Goal: Book appointment/travel/reservation

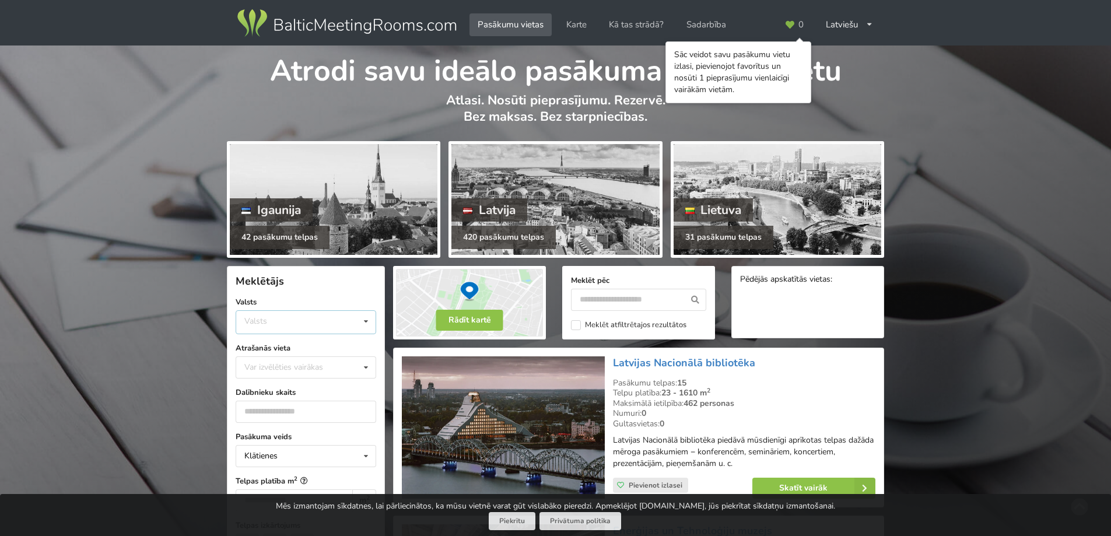
click at [286, 326] on div "Valsts Igaunija Latvija Lietuva" at bounding box center [306, 322] width 141 height 24
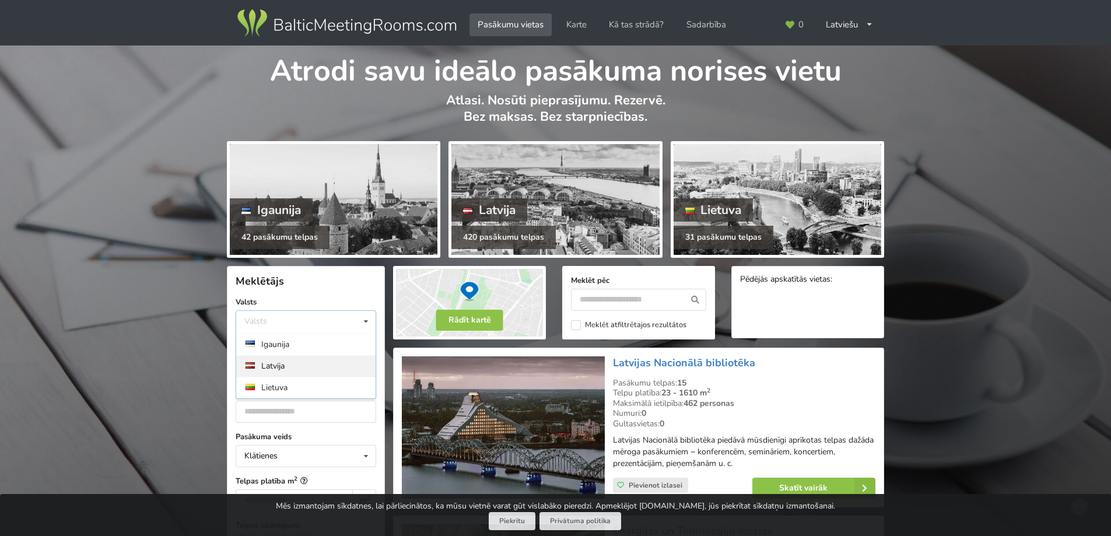
click at [280, 367] on div "Latvija" at bounding box center [305, 366] width 139 height 22
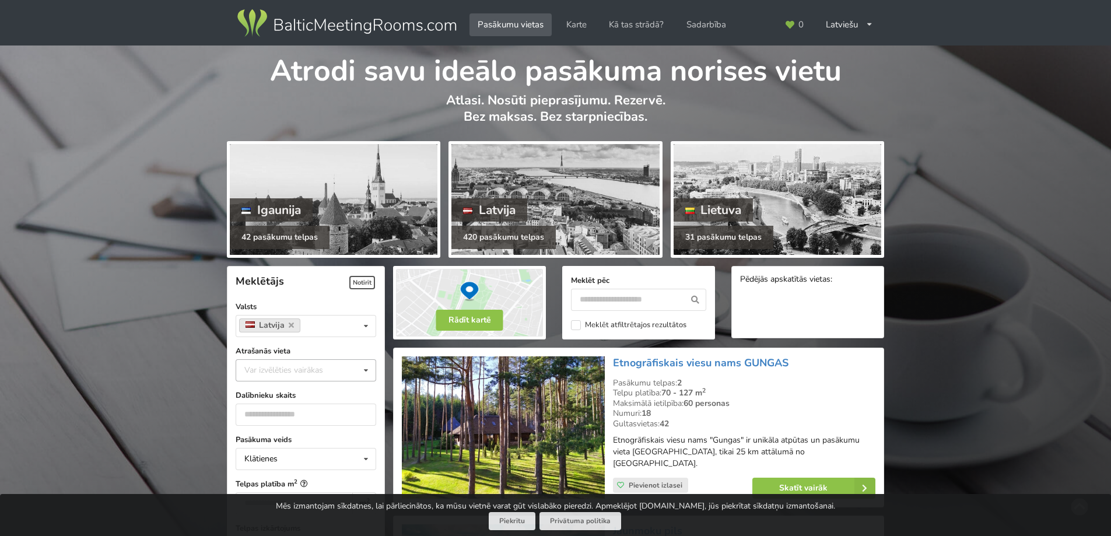
scroll to position [262, 0]
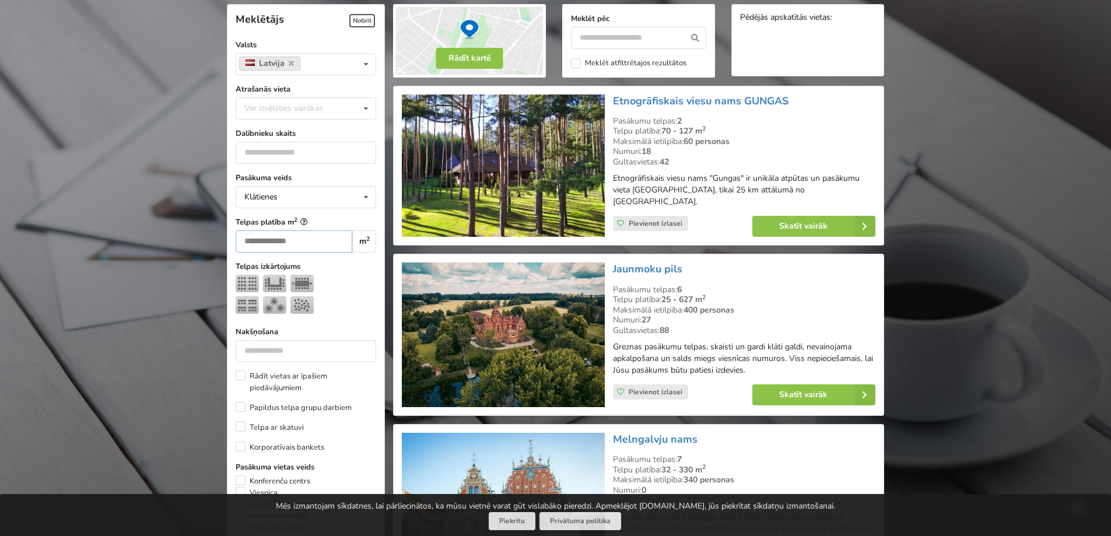
click at [281, 240] on input "number" at bounding box center [294, 241] width 117 height 22
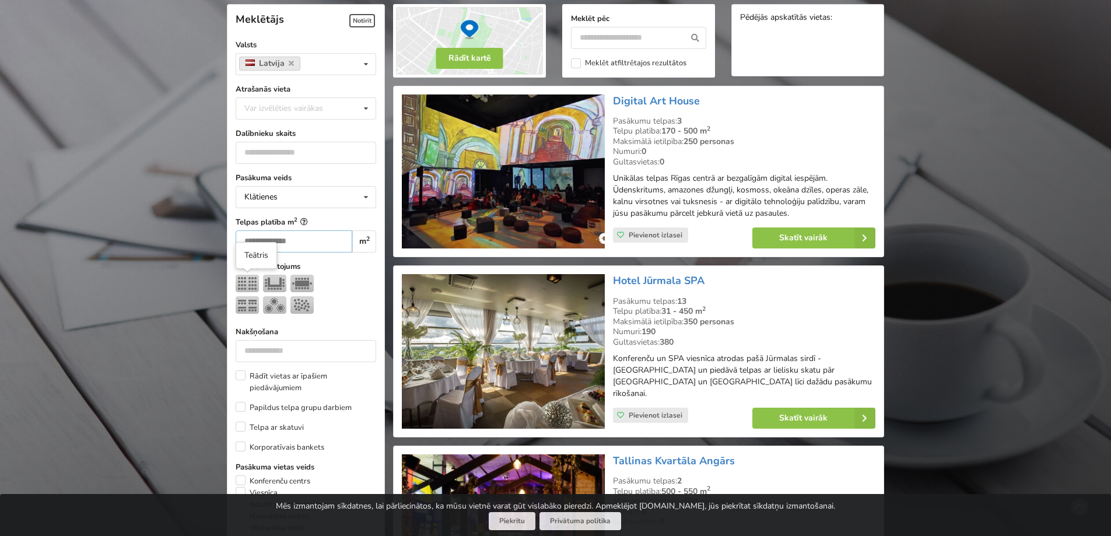
type input "***"
click at [252, 285] on img at bounding box center [247, 283] width 23 height 17
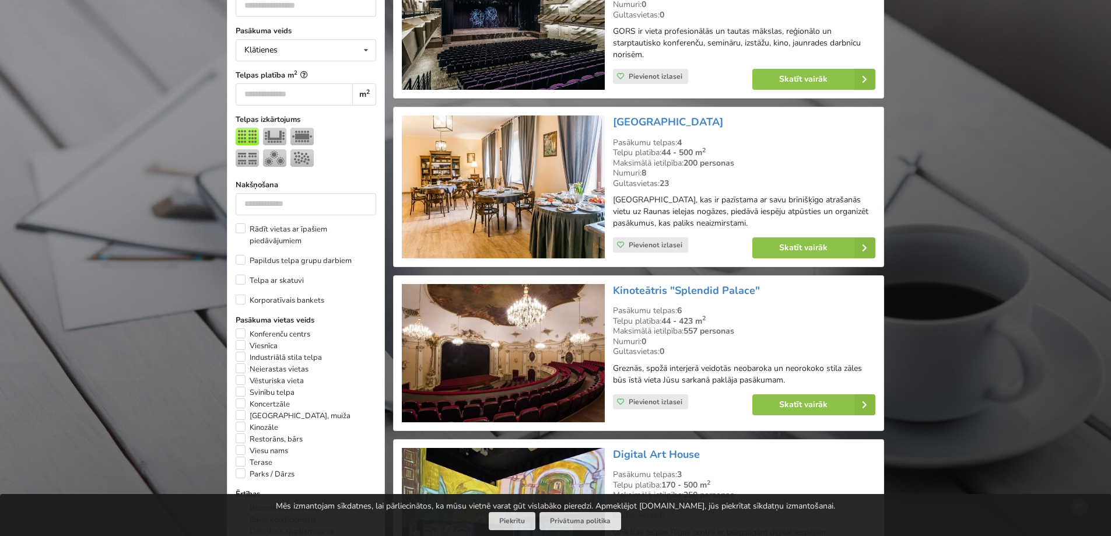
scroll to position [437, 0]
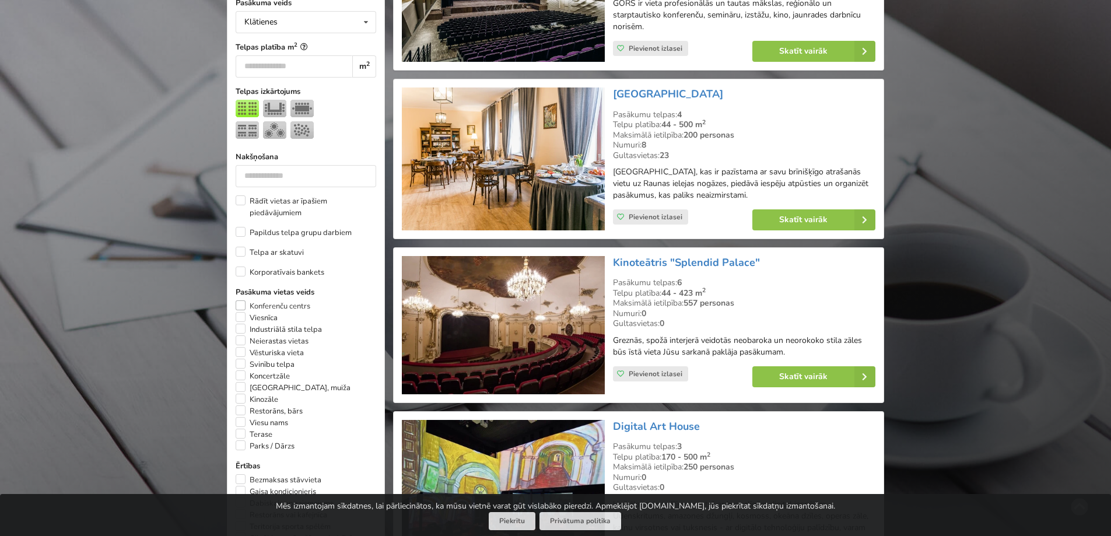
click at [241, 303] on label "Konferenču centrs" at bounding box center [273, 306] width 75 height 12
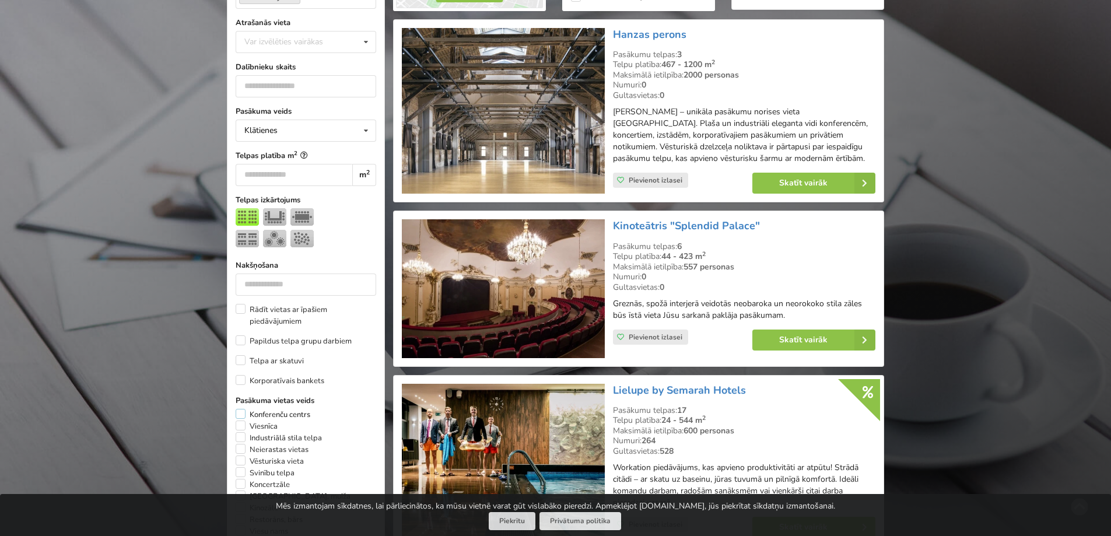
scroll to position [495, 0]
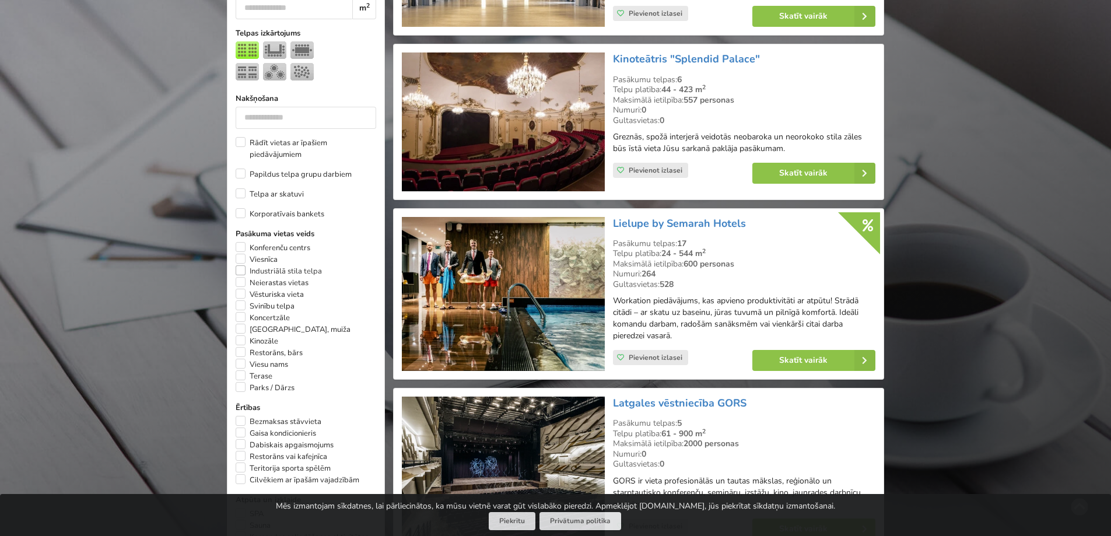
click at [241, 268] on label "Industriālā stila telpa" at bounding box center [279, 271] width 86 height 12
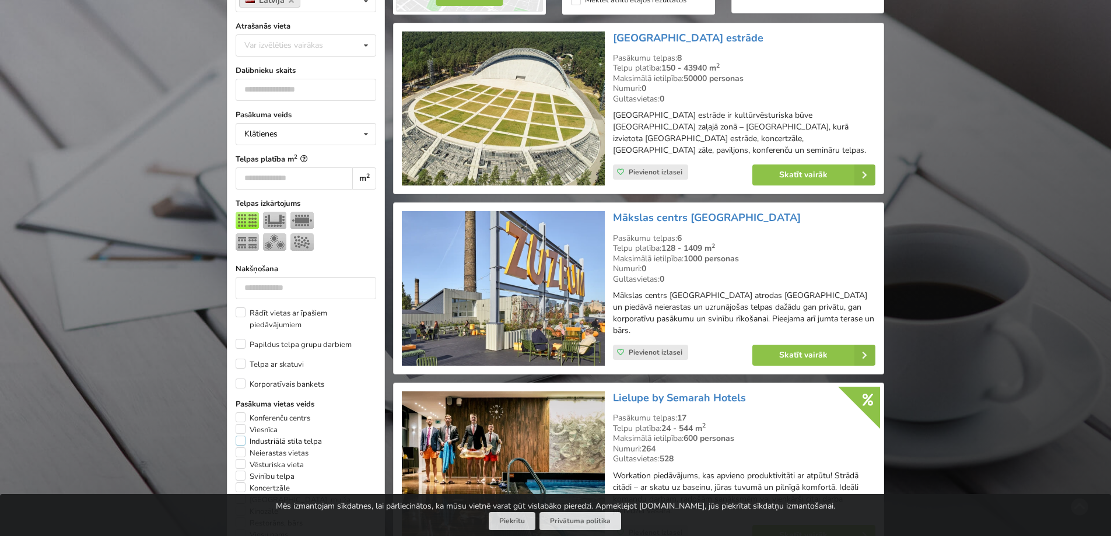
scroll to position [437, 0]
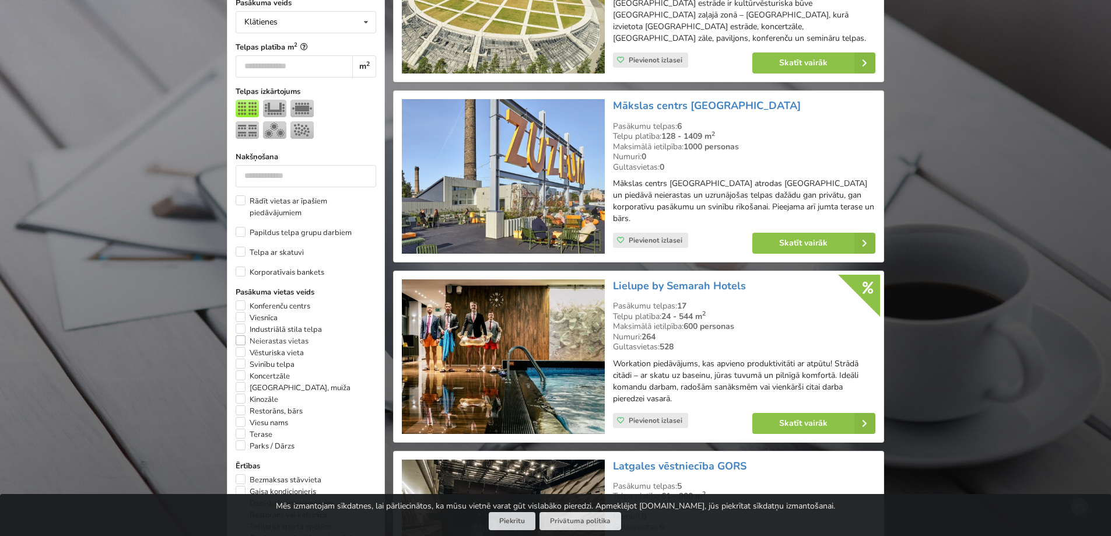
click at [239, 342] on label "Neierastas vietas" at bounding box center [272, 341] width 73 height 12
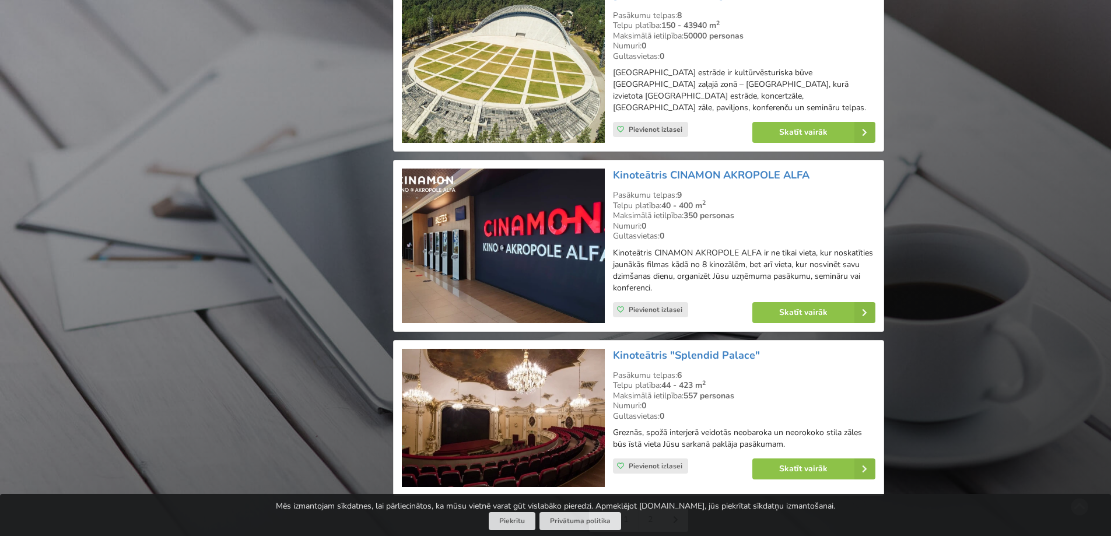
scroll to position [2566, 0]
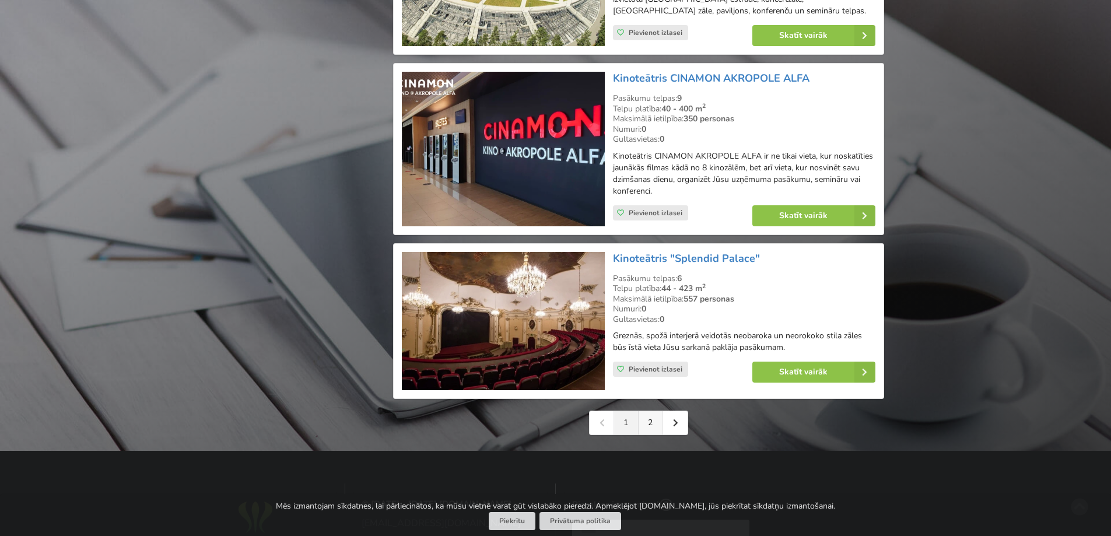
click at [650, 411] on link "2" at bounding box center [651, 422] width 24 height 23
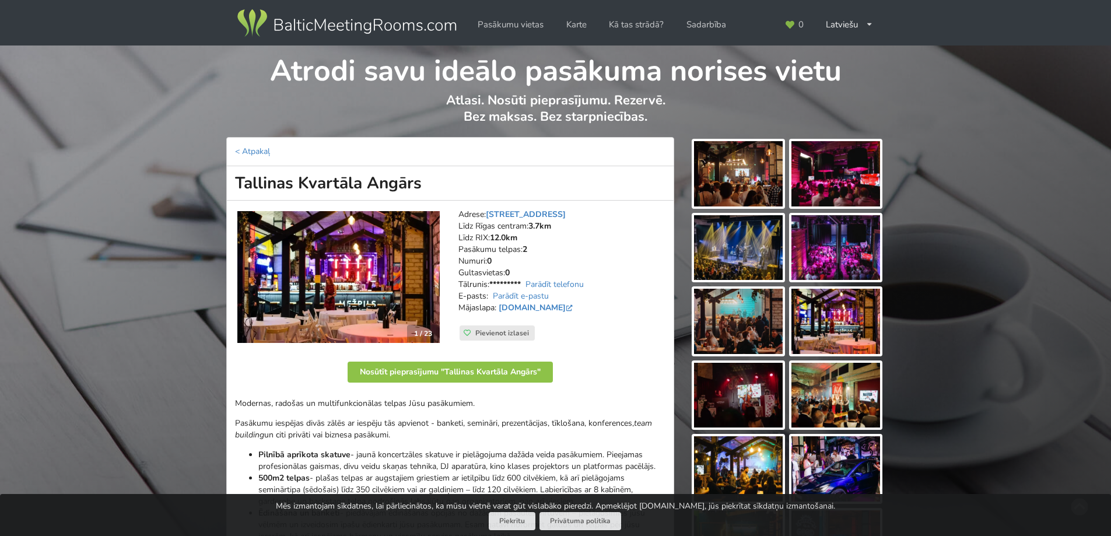
click at [362, 279] on img at bounding box center [338, 277] width 202 height 132
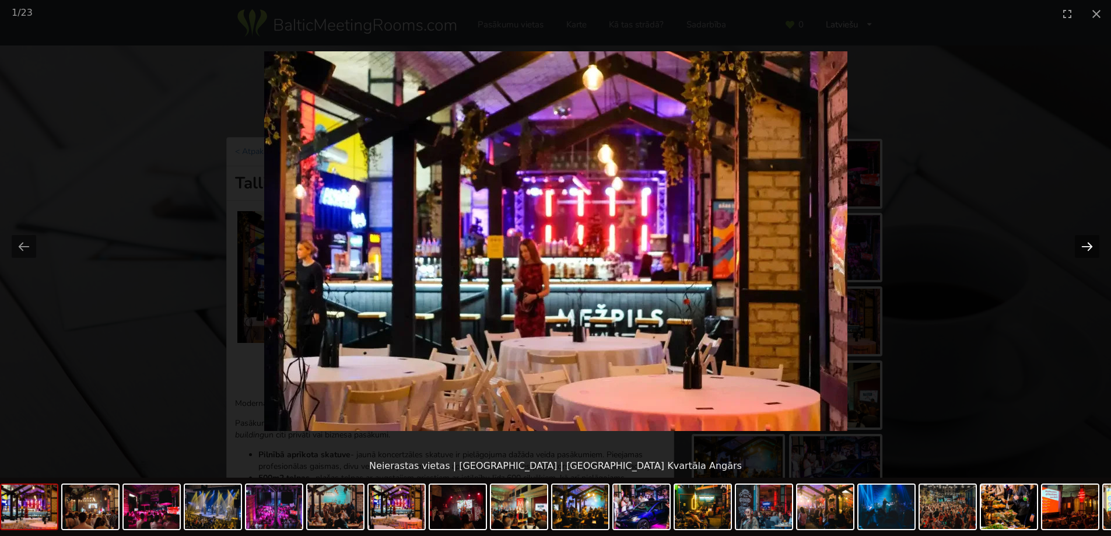
click at [1084, 248] on button "Next slide" at bounding box center [1087, 246] width 24 height 23
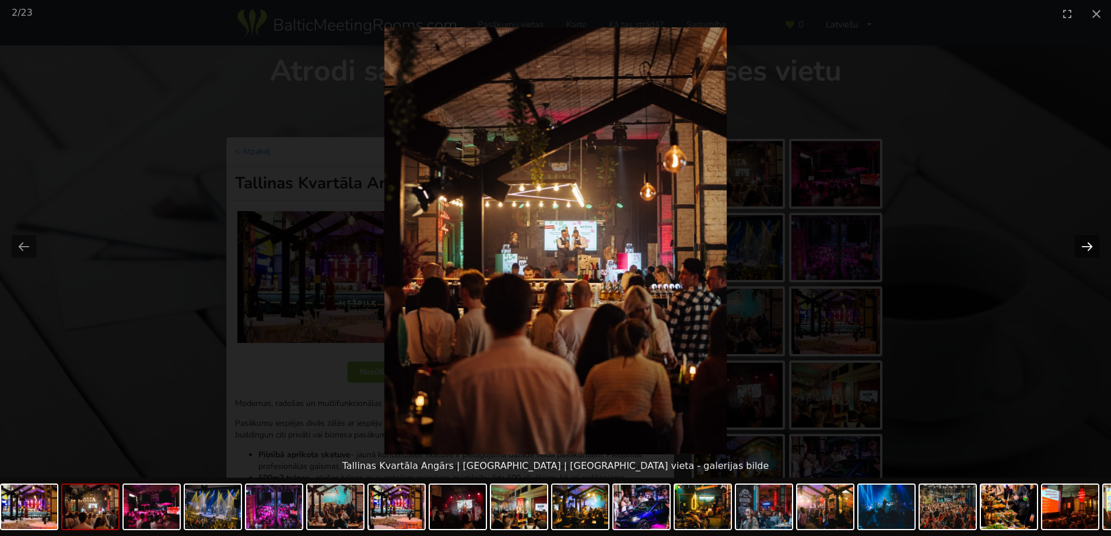
click at [1084, 248] on button "Next slide" at bounding box center [1087, 246] width 24 height 23
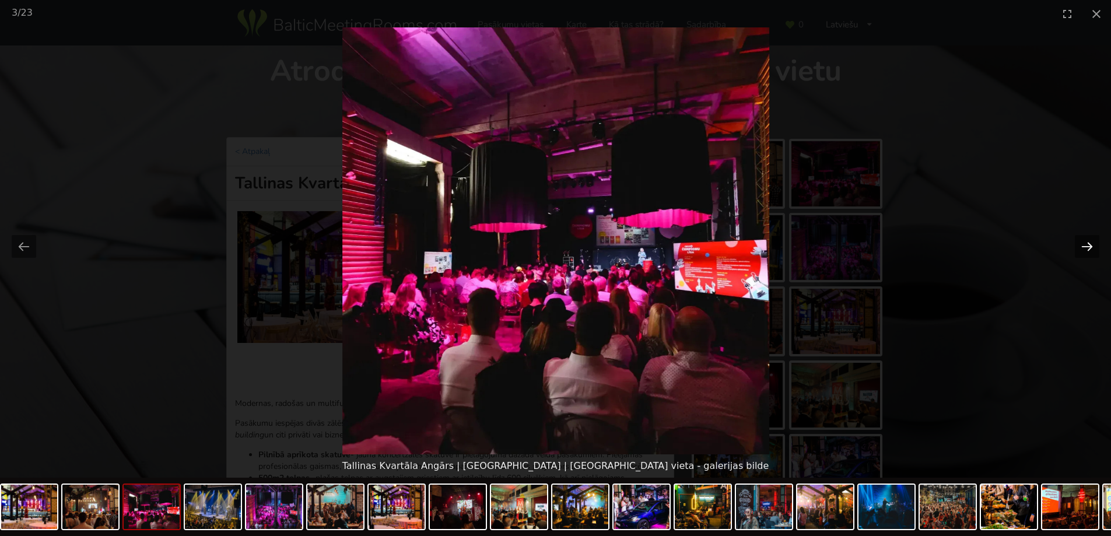
click at [1084, 248] on button "Next slide" at bounding box center [1087, 246] width 24 height 23
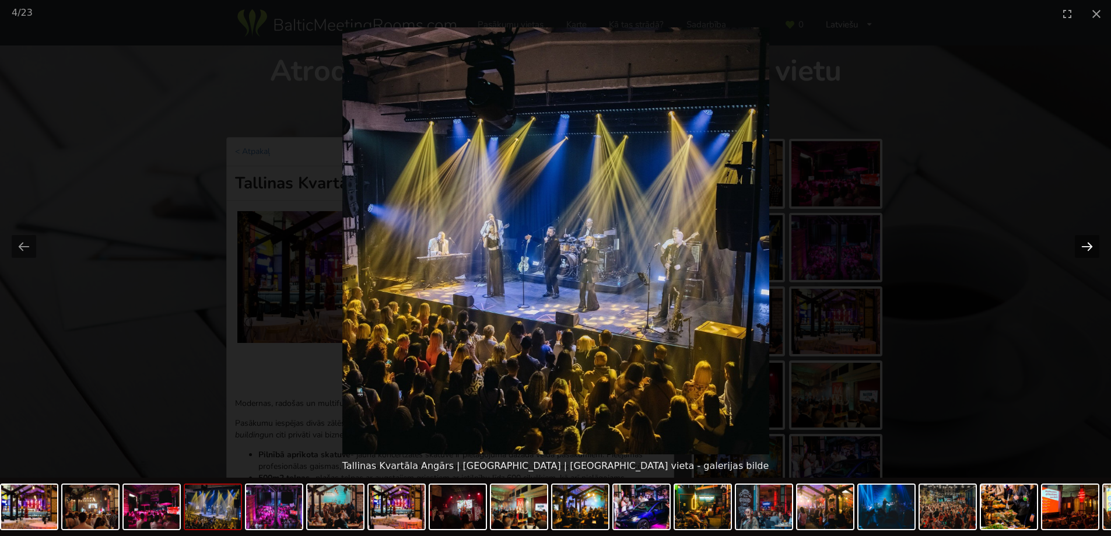
click at [1084, 248] on button "Next slide" at bounding box center [1087, 246] width 24 height 23
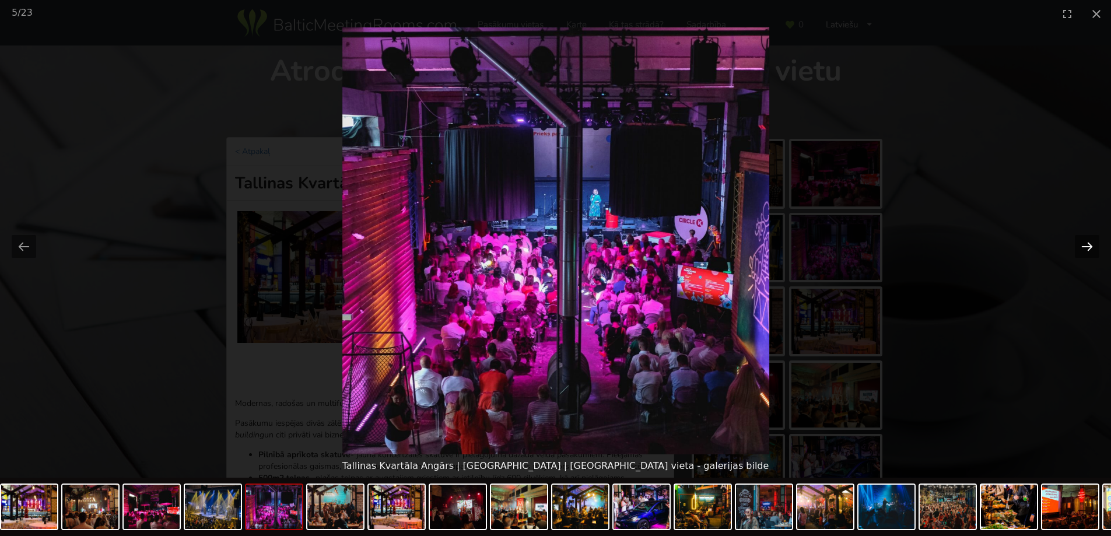
click at [1084, 248] on button "Next slide" at bounding box center [1087, 246] width 24 height 23
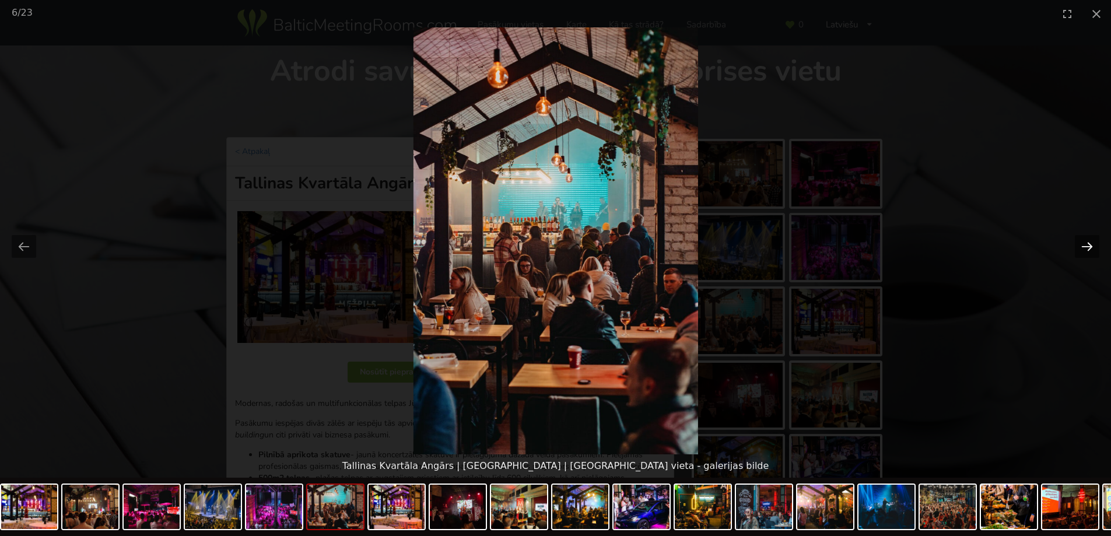
click at [1084, 248] on button "Next slide" at bounding box center [1087, 246] width 24 height 23
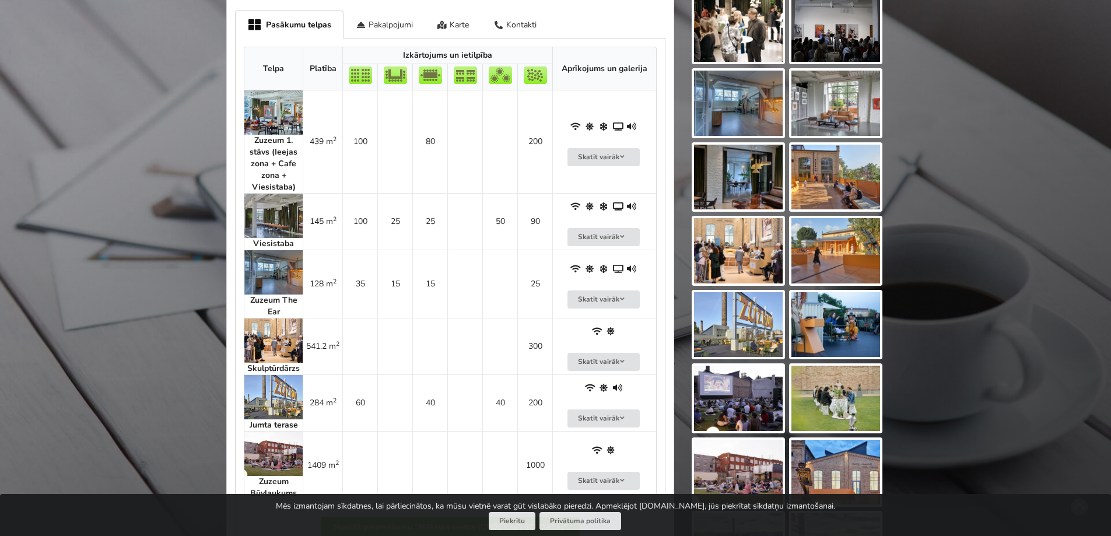
scroll to position [700, 0]
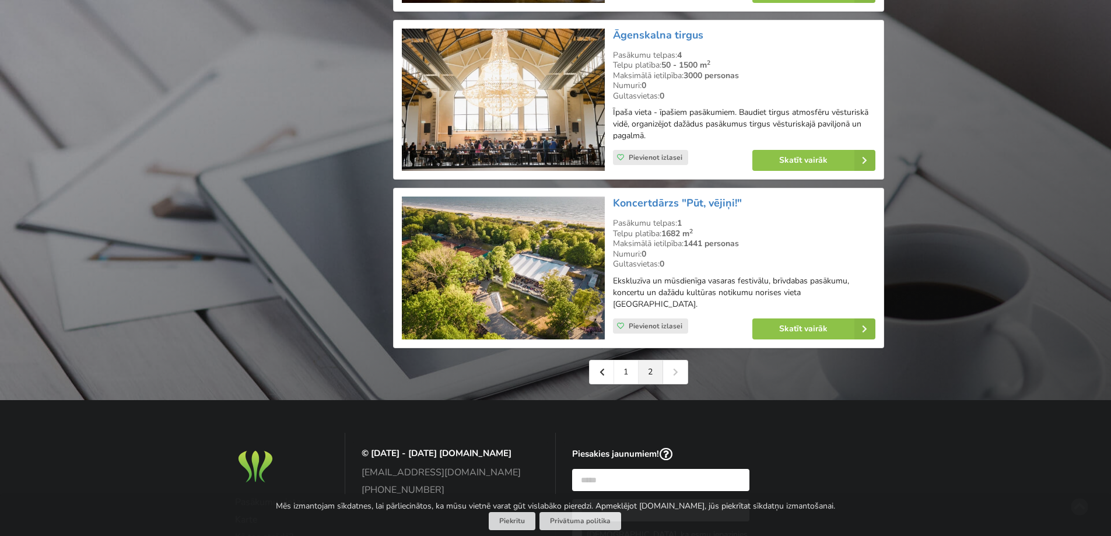
scroll to position [1458, 0]
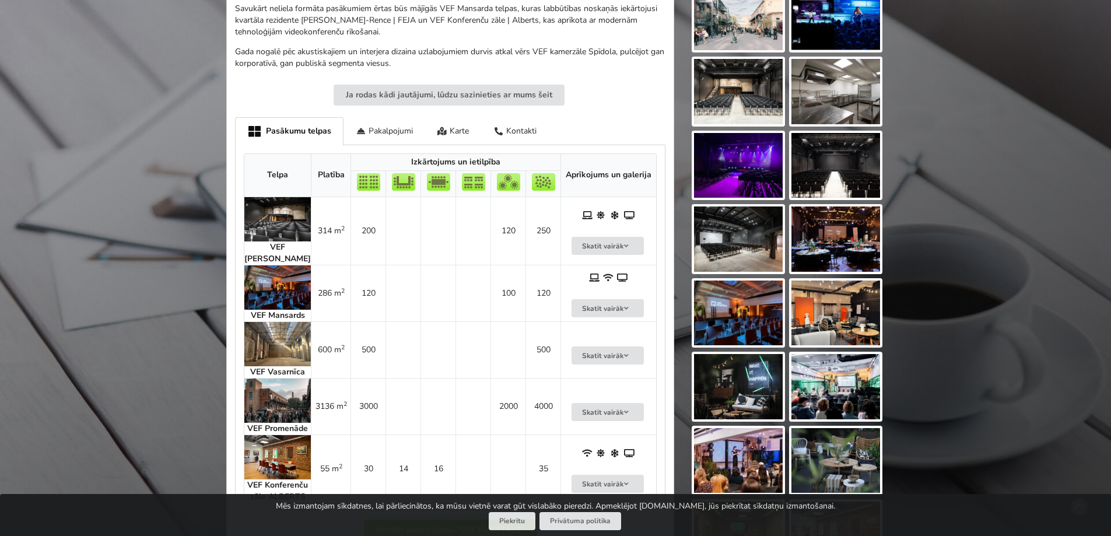
scroll to position [583, 0]
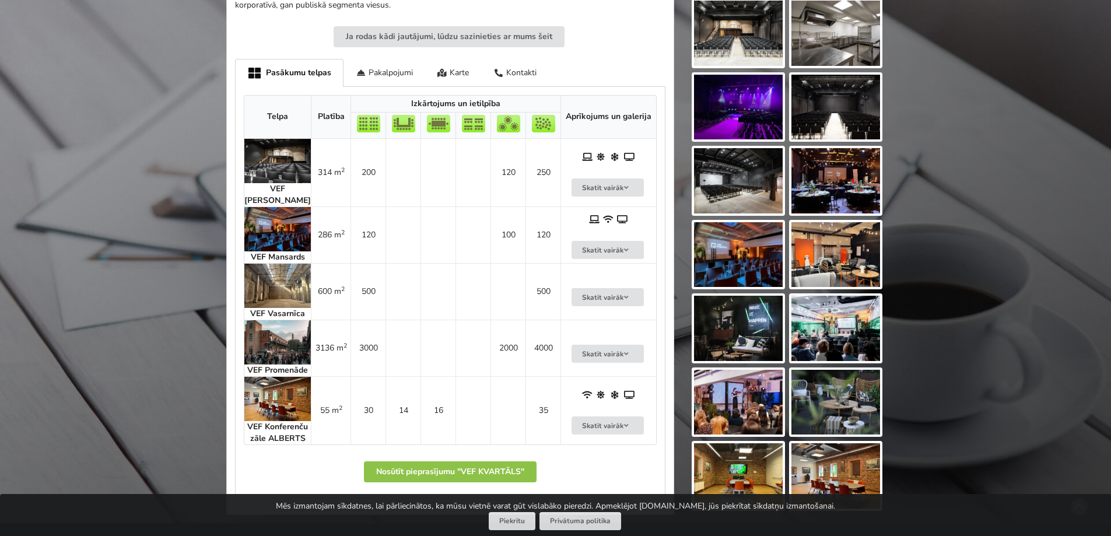
click at [258, 283] on img at bounding box center [277, 286] width 66 height 44
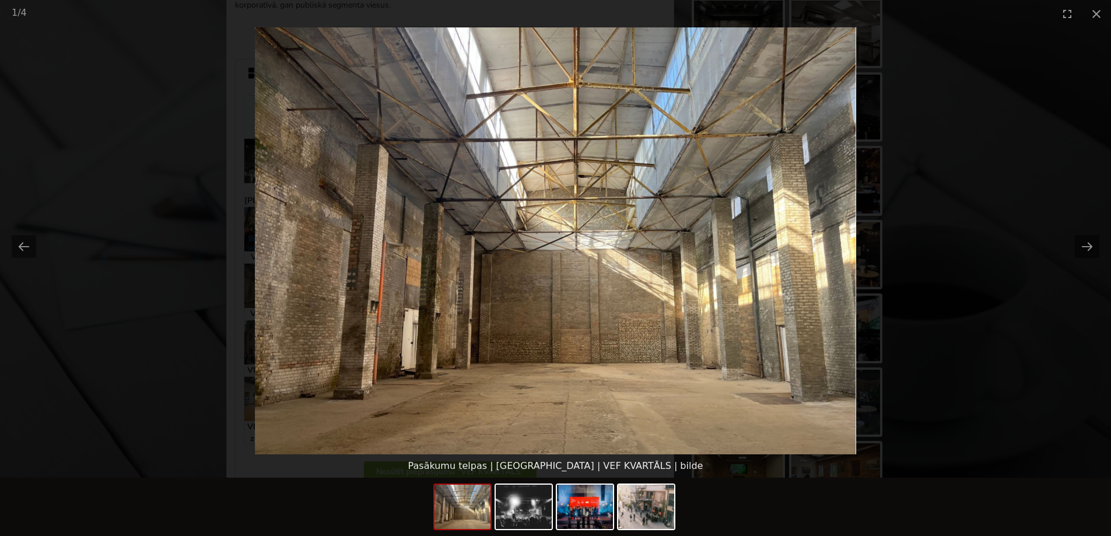
click at [110, 93] on picture at bounding box center [555, 240] width 1111 height 427
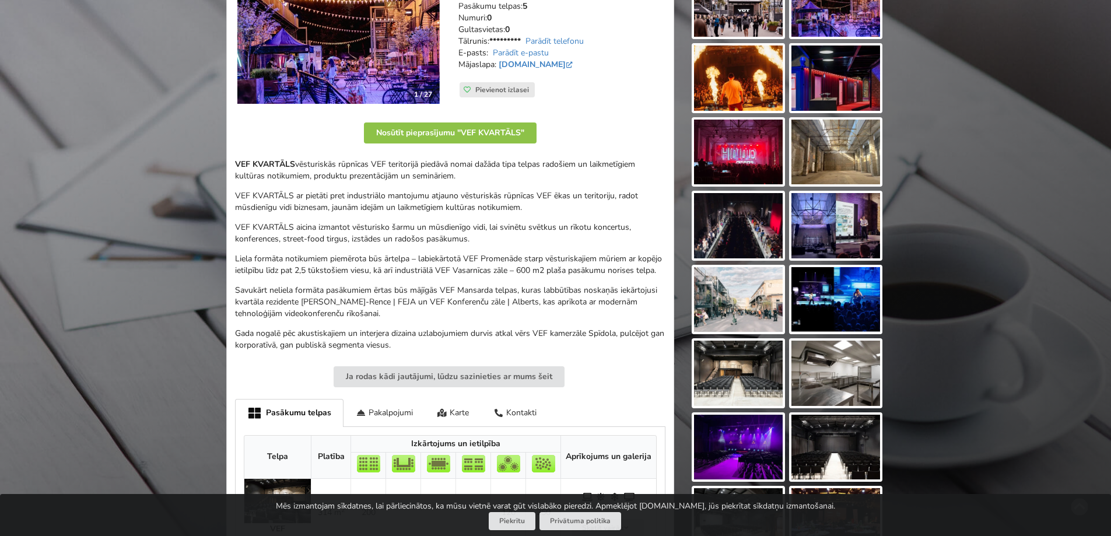
scroll to position [233, 0]
